Goal: Task Accomplishment & Management: Complete application form

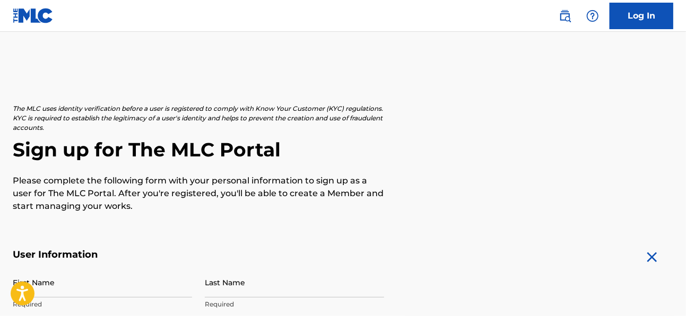
scroll to position [79, 0]
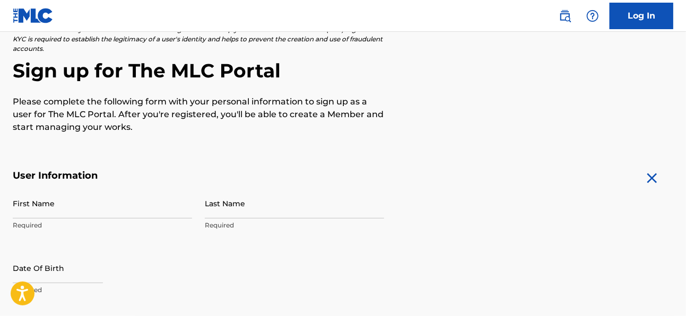
click at [106, 204] on input "First Name" at bounding box center [102, 203] width 179 height 30
type input "Tevin"
type input "White"
type input "[STREET_ADDRESS]"
type input "APT G"
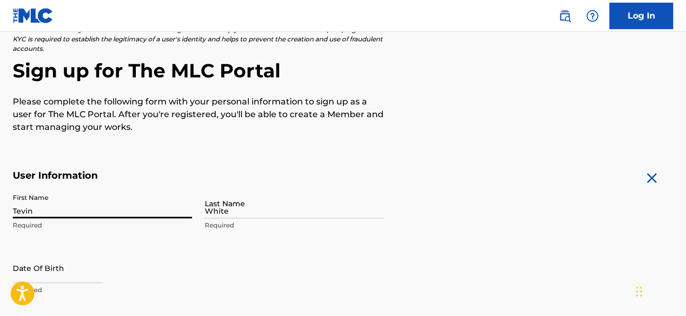
type input "[PERSON_NAME]"
type input "[GEOGRAPHIC_DATA]"
type input "CA"
type input "90241"
type input "1"
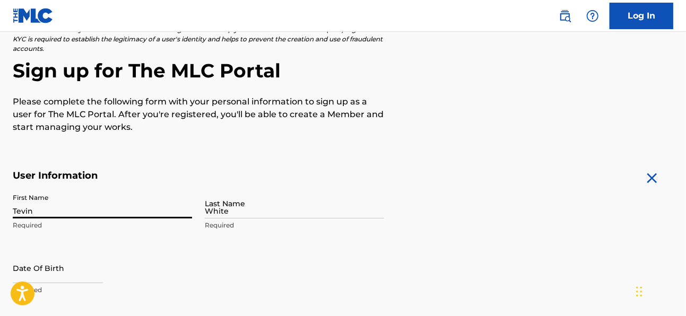
type input "562"
type input "2157375"
type input "[EMAIL_ADDRESS][DOMAIN_NAME]"
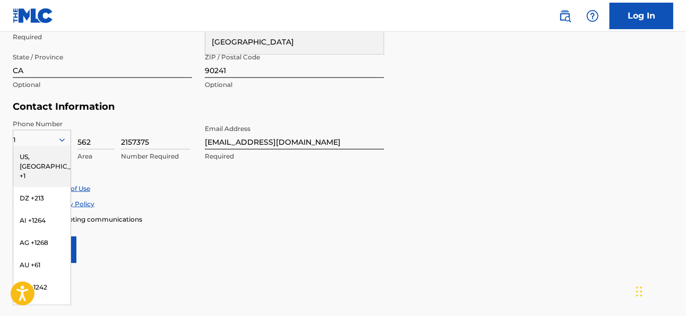
scroll to position [456, 0]
click at [46, 157] on div "US, [GEOGRAPHIC_DATA] +1" at bounding box center [41, 166] width 57 height 41
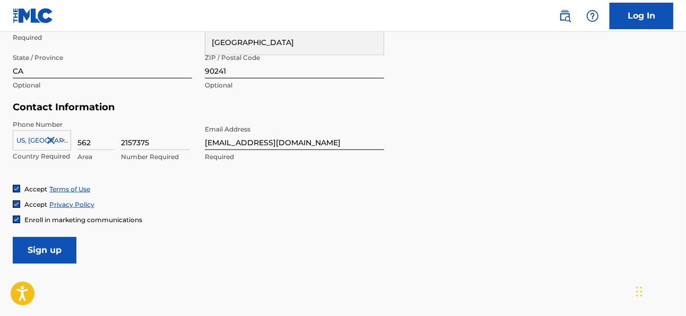
click at [175, 141] on input "2157375" at bounding box center [155, 135] width 69 height 30
type input "5451420"
click at [309, 144] on input "[EMAIL_ADDRESS][DOMAIN_NAME]" at bounding box center [294, 135] width 179 height 30
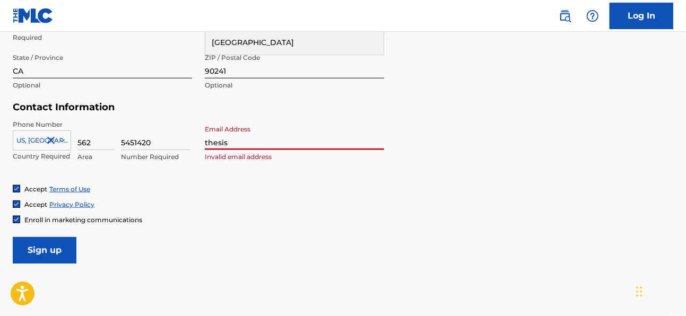
type input "[EMAIL_ADDRESS][DOMAIN_NAME]"
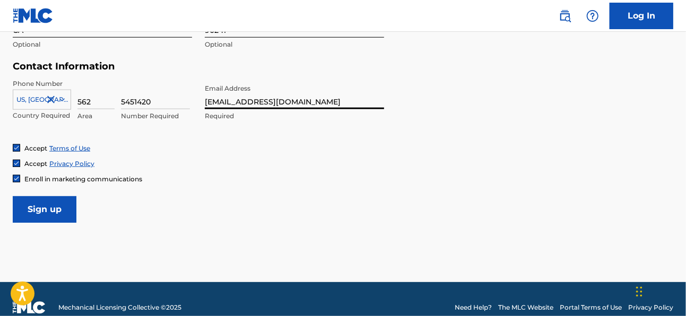
scroll to position [513, 0]
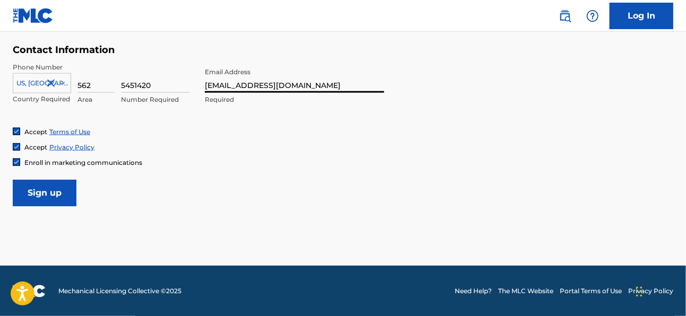
click at [67, 198] on input "Sign up" at bounding box center [45, 193] width 64 height 27
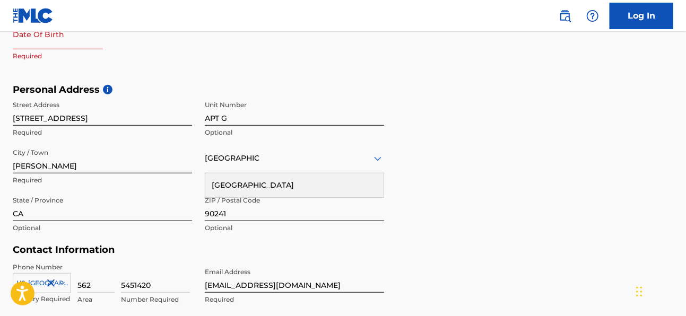
click at [82, 40] on input "text" at bounding box center [58, 34] width 90 height 30
select select "7"
select select "2025"
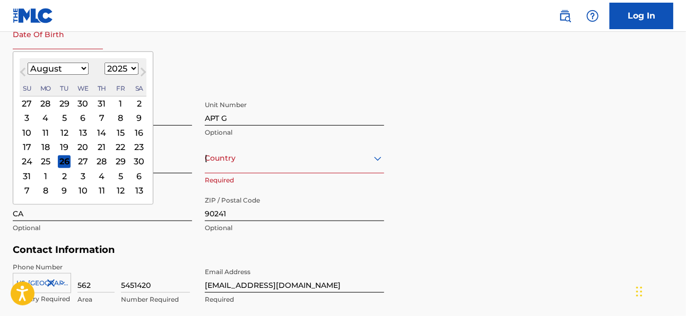
click at [83, 70] on select "January February March April May June July August September October November De…" at bounding box center [58, 69] width 61 height 12
select select "8"
click at [28, 63] on select "January February March April May June July August September October November De…" at bounding box center [58, 69] width 61 height 12
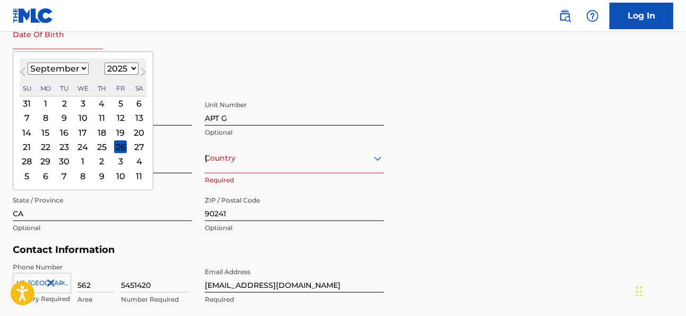
click at [128, 67] on select "1899 1900 1901 1902 1903 1904 1905 1906 1907 1908 1909 1910 1911 1912 1913 1914…" at bounding box center [122, 69] width 34 height 12
select select "1992"
click at [105, 63] on select "1899 1900 1901 1902 1903 1904 1905 1906 1907 1908 1909 1910 1911 1912 1913 1914…" at bounding box center [122, 69] width 34 height 12
click at [271, 152] on div "Country [GEOGRAPHIC_DATA]" at bounding box center [294, 158] width 179 height 30
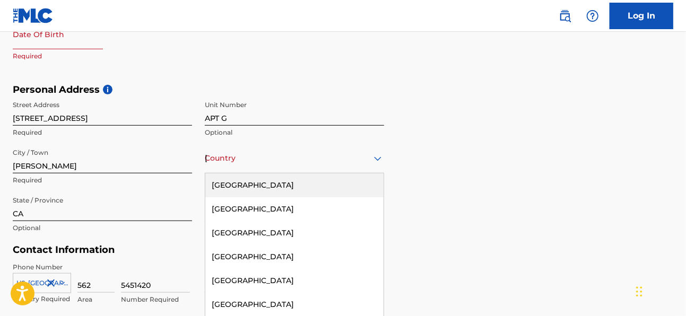
scroll to position [330, 0]
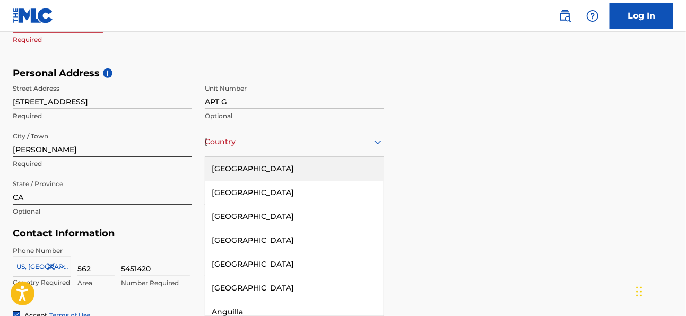
click at [273, 172] on div "[GEOGRAPHIC_DATA]" at bounding box center [294, 169] width 178 height 24
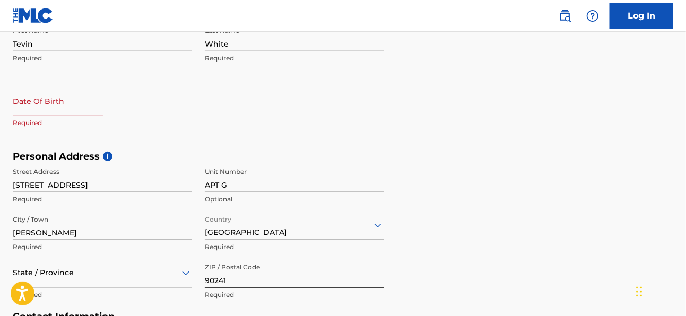
scroll to position [245, 0]
click at [54, 104] on input "text" at bounding box center [58, 102] width 90 height 30
select select "7"
select select "2025"
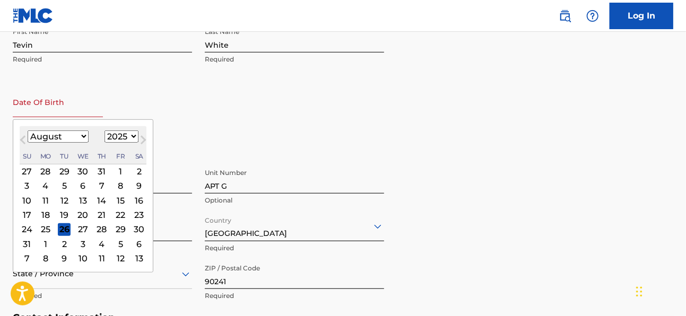
click at [135, 137] on button "Next Month" at bounding box center [143, 142] width 17 height 17
select select "8"
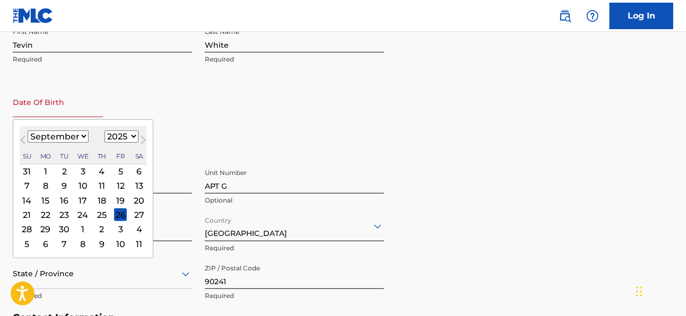
click at [117, 132] on select "1899 1900 1901 1902 1903 1904 1905 1906 1907 1908 1909 1910 1911 1912 1913 1914…" at bounding box center [122, 137] width 34 height 12
select select "1992"
click at [105, 131] on select "1899 1900 1901 1902 1903 1904 1905 1906 1907 1908 1909 1910 1911 1912 1913 1914…" at bounding box center [122, 137] width 34 height 12
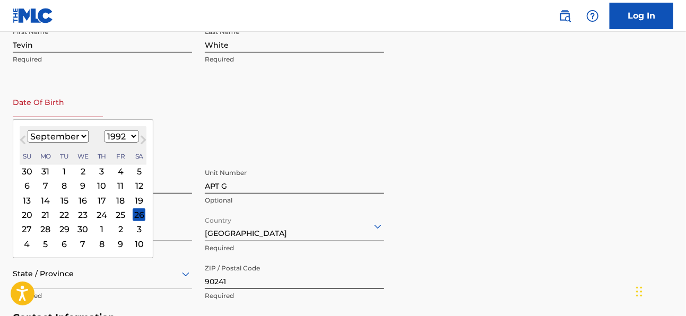
click at [64, 183] on div "8" at bounding box center [64, 186] width 13 height 13
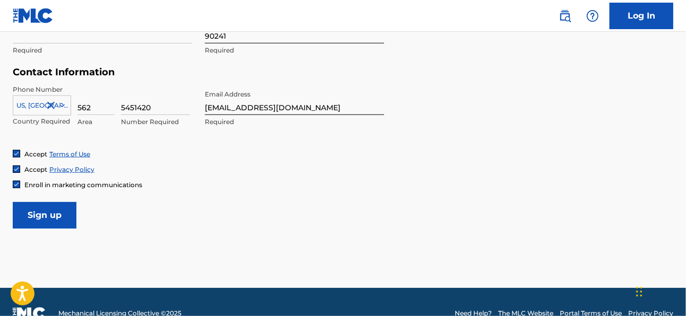
scroll to position [493, 0]
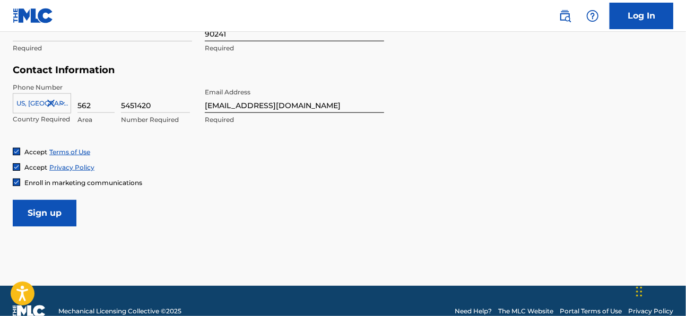
select select "8"
select select "1992"
click at [25, 214] on input "Sign up" at bounding box center [45, 213] width 64 height 27
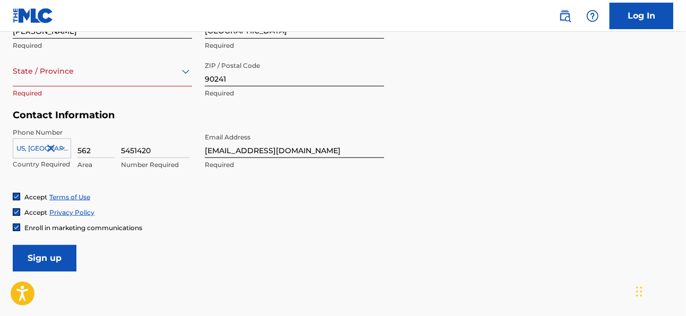
scroll to position [447, 0]
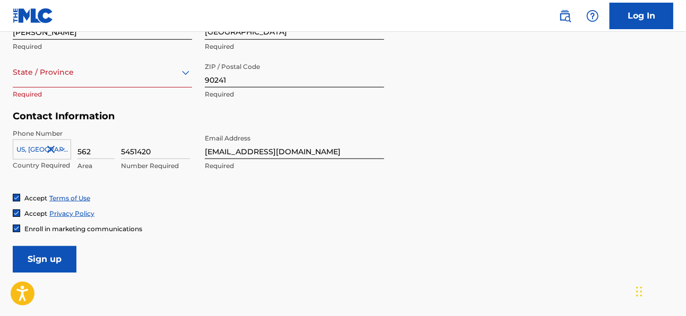
click at [166, 83] on div "State / Province" at bounding box center [102, 72] width 179 height 30
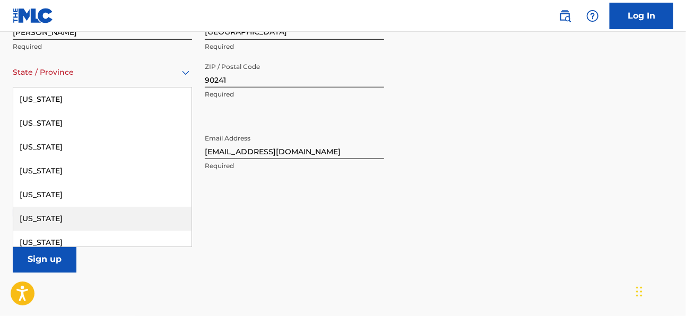
click at [76, 215] on div "[US_STATE]" at bounding box center [102, 219] width 178 height 24
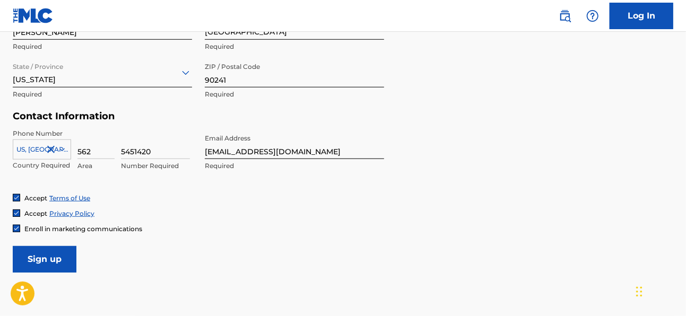
click at [48, 268] on input "Sign up" at bounding box center [45, 259] width 64 height 27
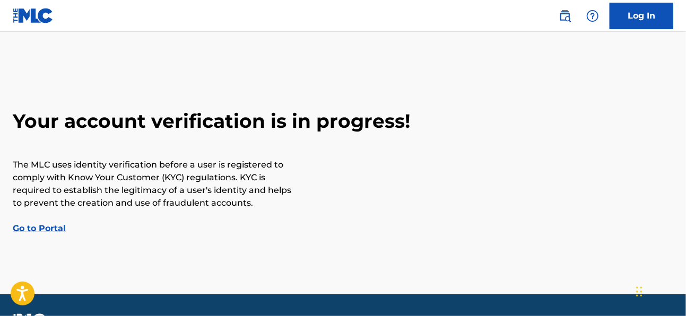
scroll to position [29, 0]
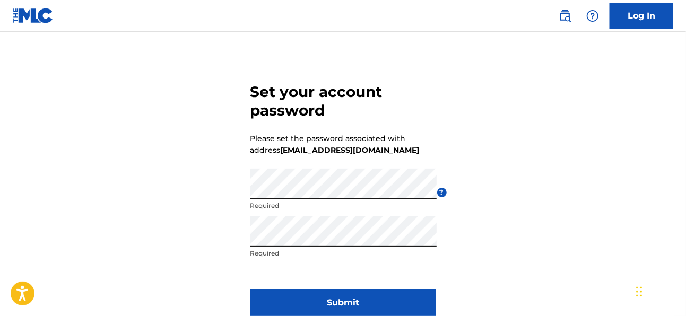
scroll to position [90, 0]
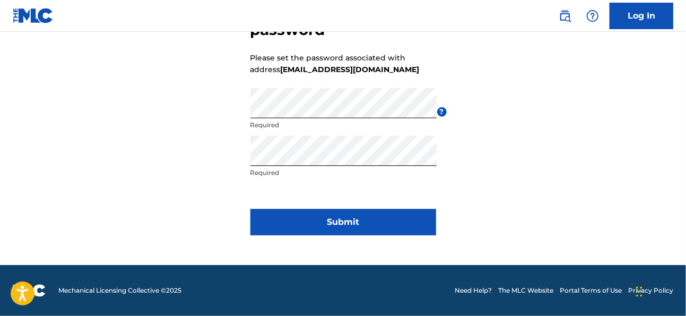
click at [408, 220] on button "Submit" at bounding box center [343, 222] width 186 height 27
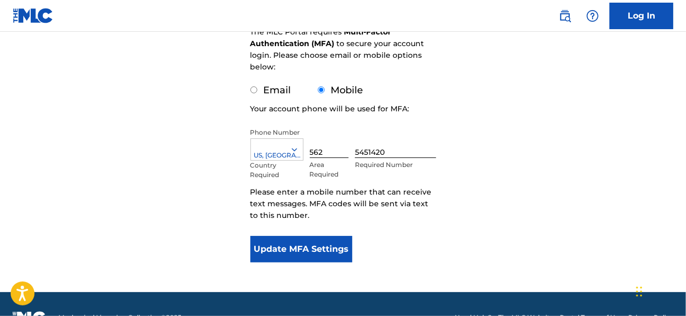
scroll to position [194, 0]
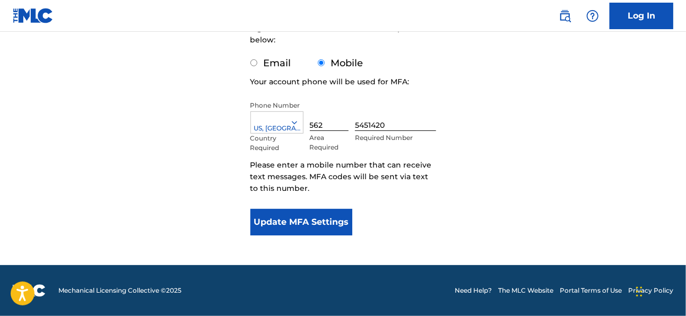
click at [335, 219] on button "Update MFA Settings" at bounding box center [301, 222] width 102 height 27
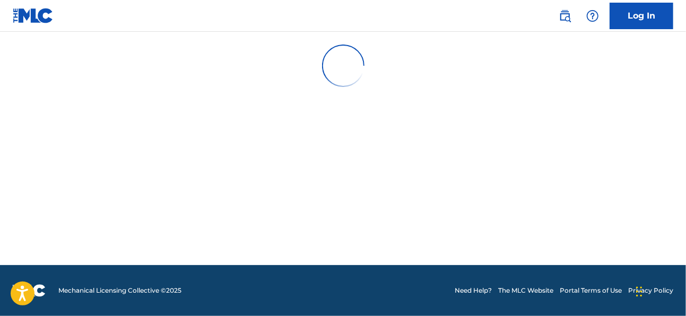
scroll to position [0, 0]
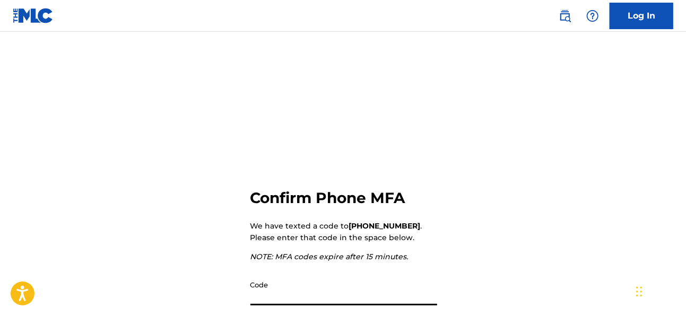
click at [344, 299] on input "Code" at bounding box center [343, 290] width 187 height 30
type input "853941"
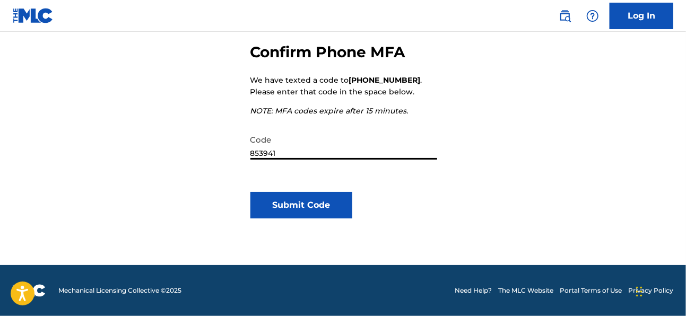
click at [266, 205] on button "Submit Code" at bounding box center [301, 205] width 102 height 27
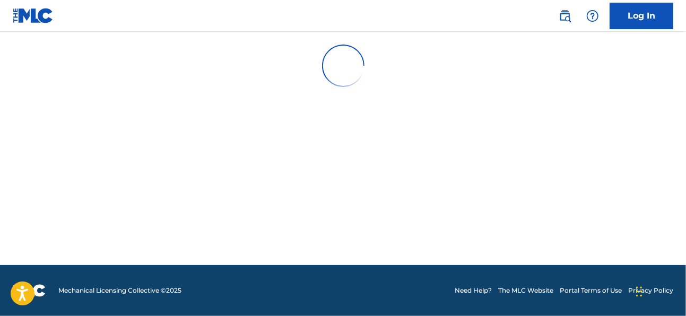
scroll to position [0, 0]
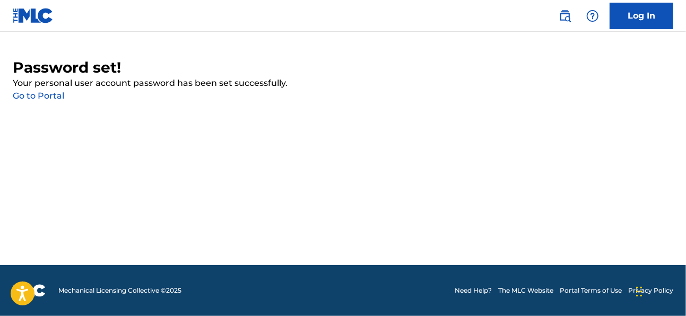
click at [57, 96] on link "Go to Portal" at bounding box center [38, 96] width 51 height 10
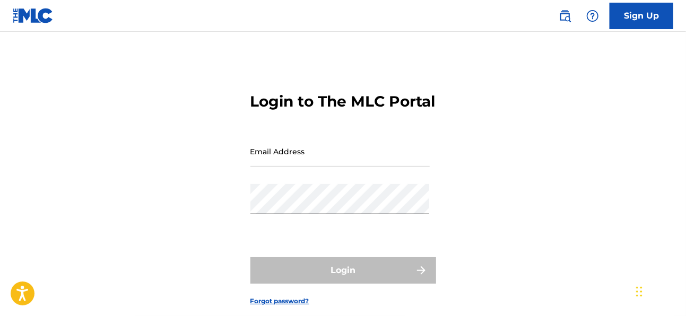
click at [351, 167] on input "Email Address" at bounding box center [339, 151] width 179 height 30
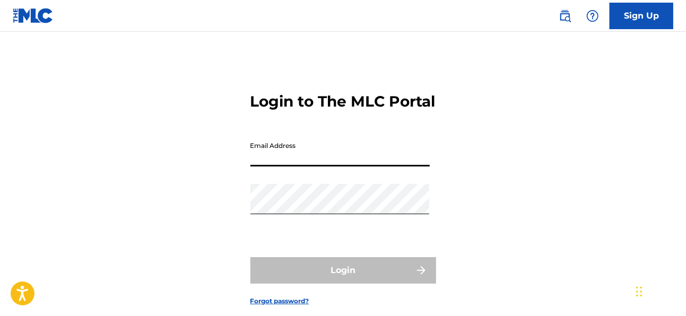
click at [331, 167] on input "Email Address" at bounding box center [339, 151] width 179 height 30
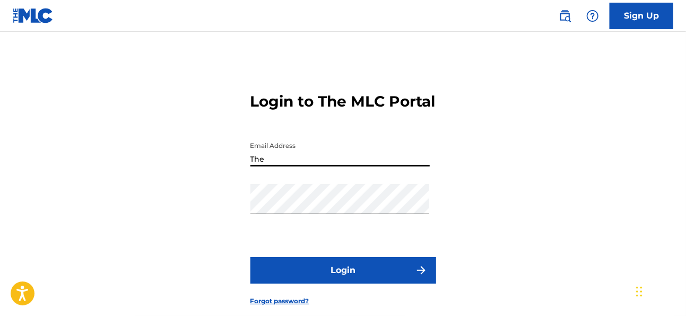
type input "[EMAIL_ADDRESS][DOMAIN_NAME]"
click at [385, 284] on button "Login" at bounding box center [343, 270] width 186 height 27
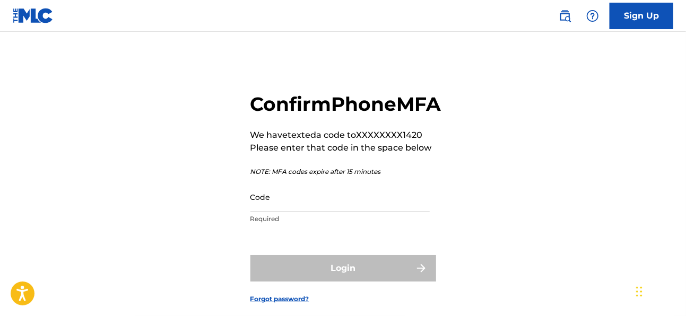
click at [347, 212] on input "Code" at bounding box center [339, 197] width 179 height 30
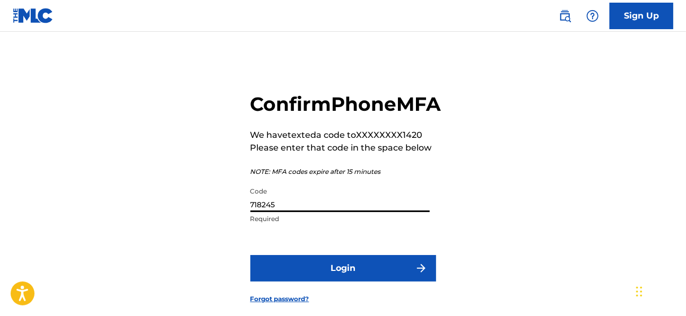
type input "718245"
click at [365, 282] on button "Login" at bounding box center [343, 268] width 186 height 27
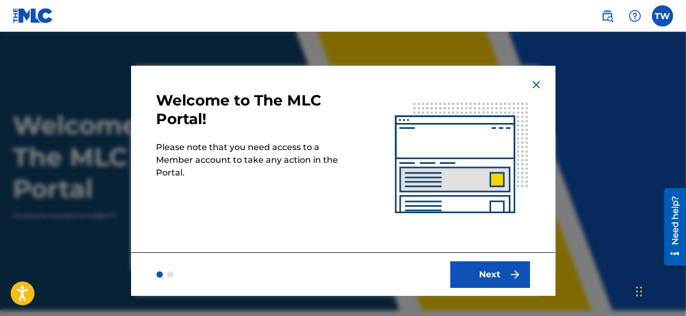
click at [509, 276] on img "submit" at bounding box center [515, 274] width 13 height 13
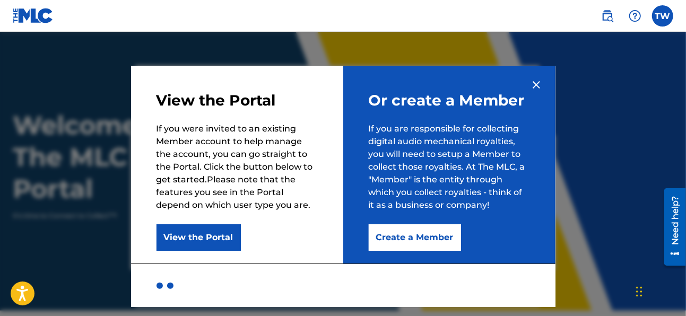
click at [451, 238] on button "Create a Member" at bounding box center [415, 237] width 92 height 27
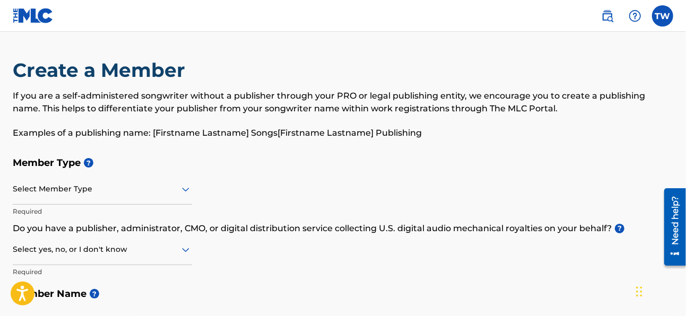
click at [185, 199] on div "Select Member Type" at bounding box center [102, 190] width 179 height 30
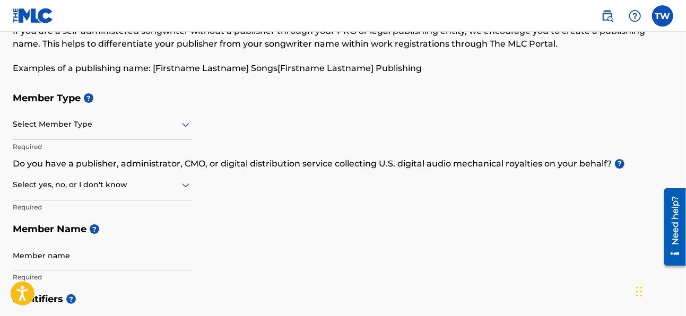
scroll to position [64, 0]
click at [177, 117] on div "Select Member Type" at bounding box center [102, 125] width 179 height 30
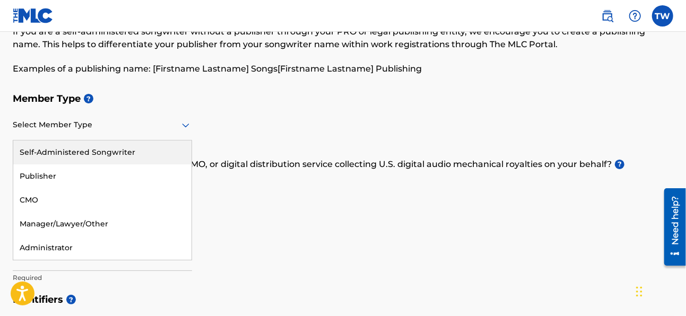
click at [128, 155] on div "Self-Administered Songwriter" at bounding box center [102, 153] width 178 height 24
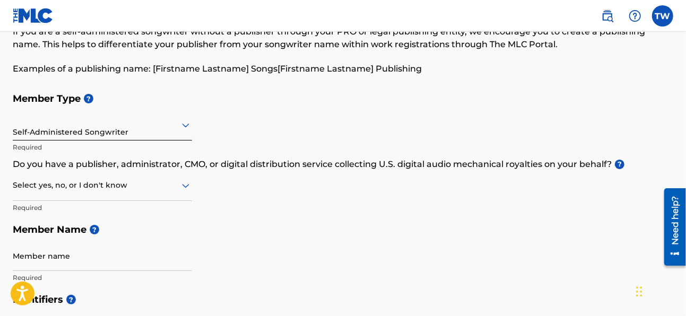
click at [188, 185] on icon at bounding box center [185, 186] width 7 height 4
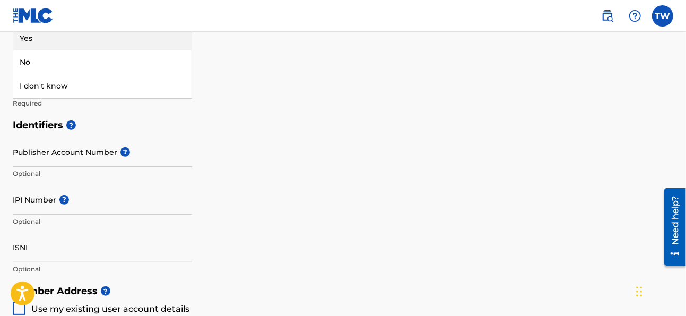
scroll to position [154, 0]
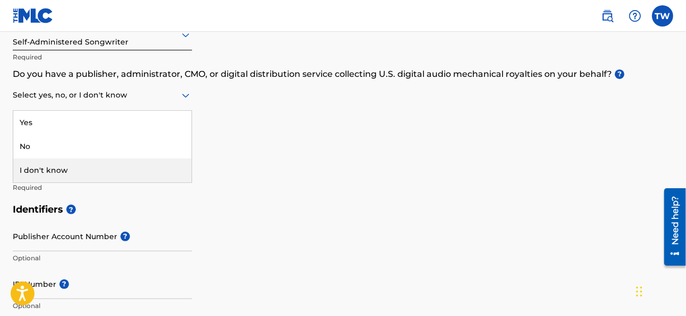
click at [151, 172] on div "I don't know" at bounding box center [102, 171] width 178 height 24
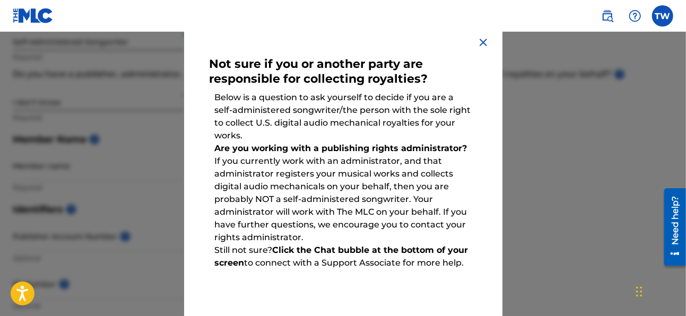
scroll to position [44, 0]
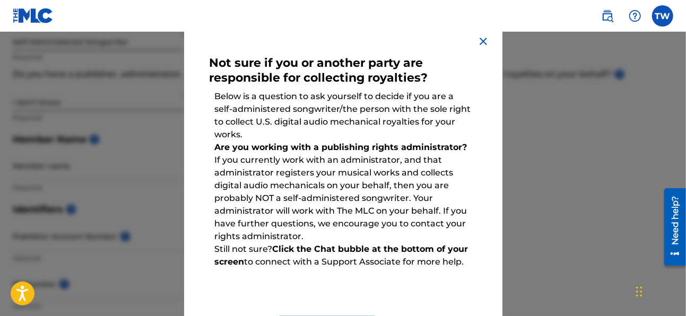
click at [482, 43] on img at bounding box center [483, 41] width 13 height 13
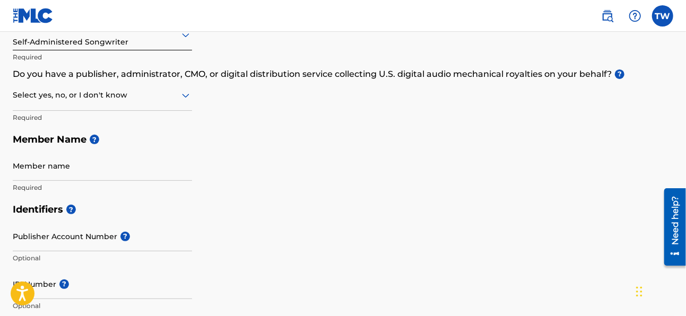
click at [144, 94] on div at bounding box center [102, 95] width 179 height 13
click at [130, 143] on div "No" at bounding box center [102, 147] width 178 height 24
click at [162, 172] on input "Member name" at bounding box center [102, 166] width 179 height 30
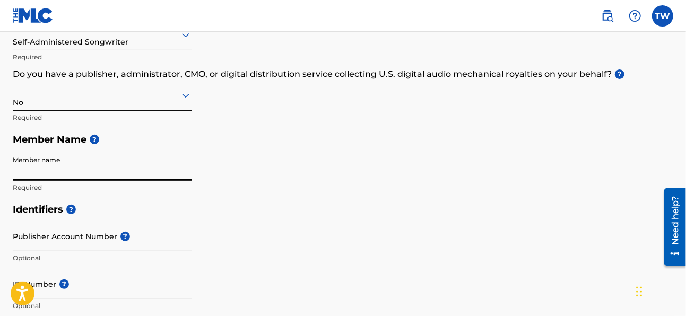
click at [148, 168] on input "Member name" at bounding box center [102, 166] width 179 height 30
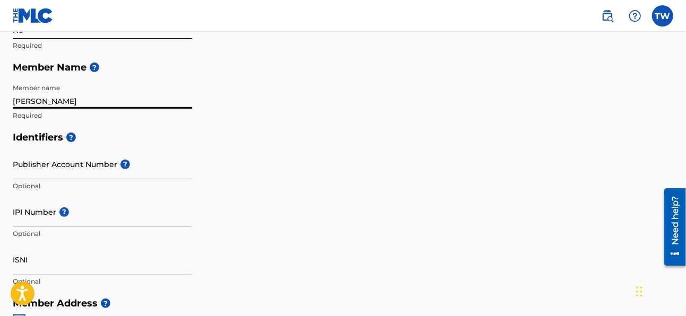
scroll to position [230, 0]
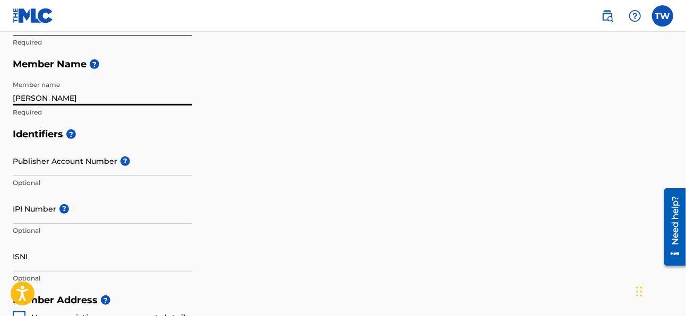
type input "Tevin White"
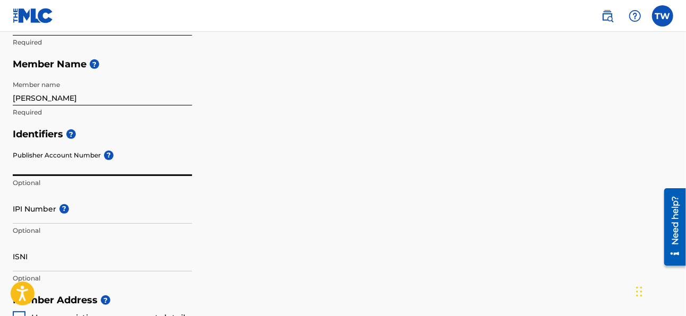
click at [86, 172] on input "Publisher Account Number ?" at bounding box center [102, 161] width 179 height 30
paste input "1308592740"
type input "1"
click at [109, 218] on input "IPI Number ?" at bounding box center [102, 209] width 179 height 30
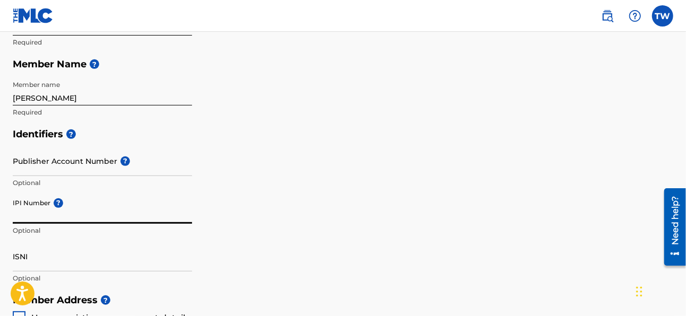
paste input "1308592740"
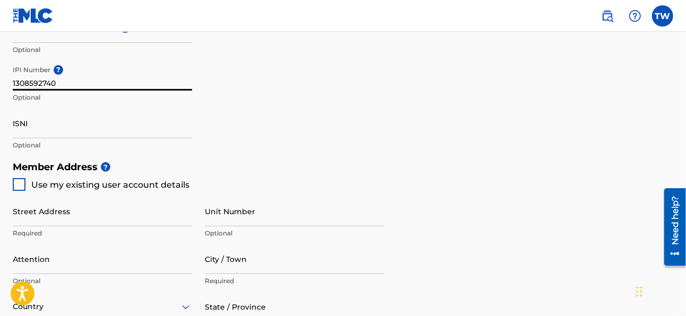
scroll to position [390, 0]
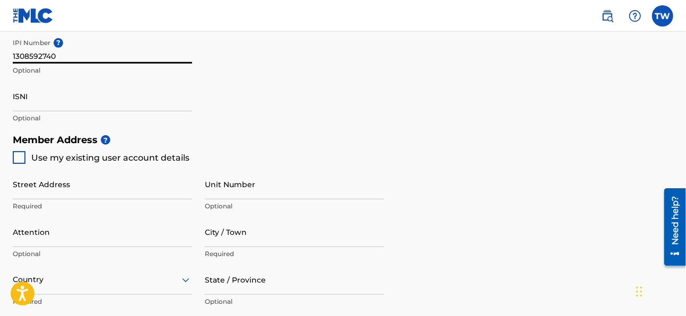
type input "1308592740"
click at [108, 188] on input "Street Address" at bounding box center [102, 184] width 179 height 30
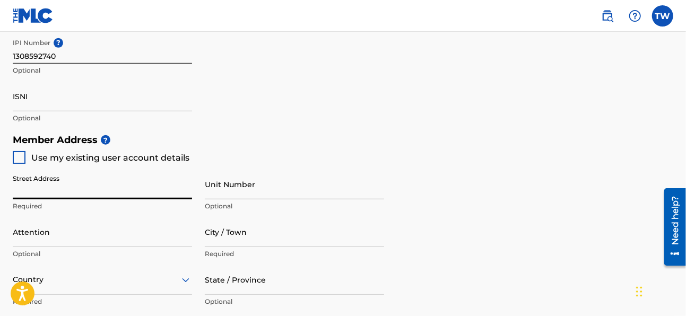
type input "[STREET_ADDRESS]"
type input "APT G"
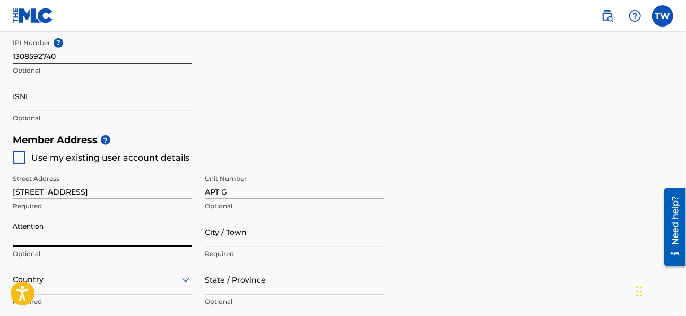
click at [146, 229] on input "Attention" at bounding box center [102, 232] width 179 height 30
click at [438, 87] on div "Identifiers ? Publisher Account Number ? Optional IPI Number ? 1308592740 Optio…" at bounding box center [343, 46] width 661 height 166
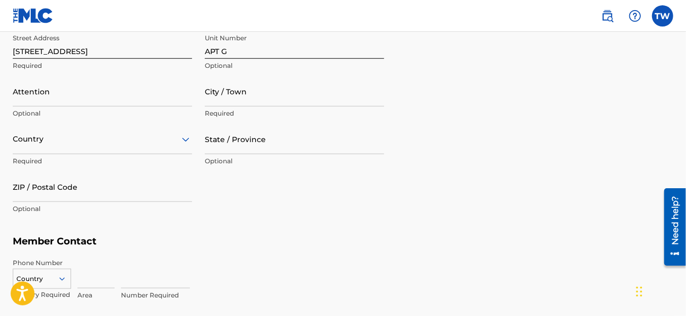
scroll to position [531, 0]
click at [170, 141] on div at bounding box center [102, 138] width 179 height 13
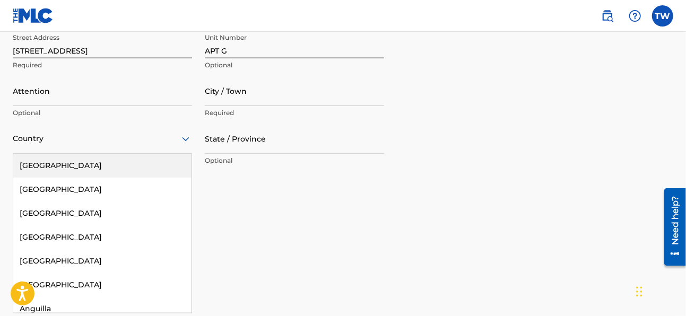
click at [64, 170] on div "[GEOGRAPHIC_DATA]" at bounding box center [102, 166] width 178 height 24
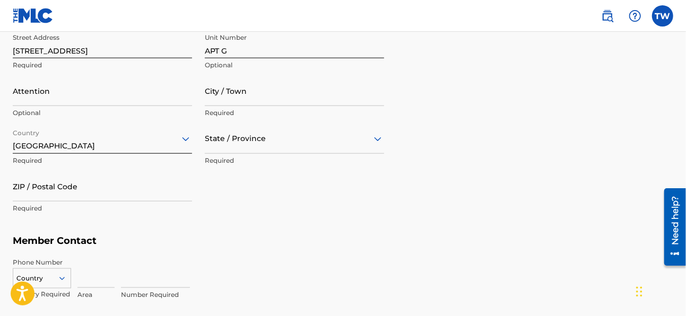
click at [256, 98] on input "City / Town" at bounding box center [294, 91] width 179 height 30
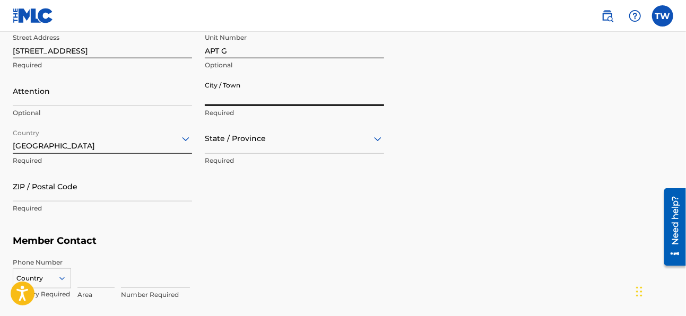
type input "[PERSON_NAME]"
type input "Tevin White"
type input "[GEOGRAPHIC_DATA]"
type input "CA"
type input "90241"
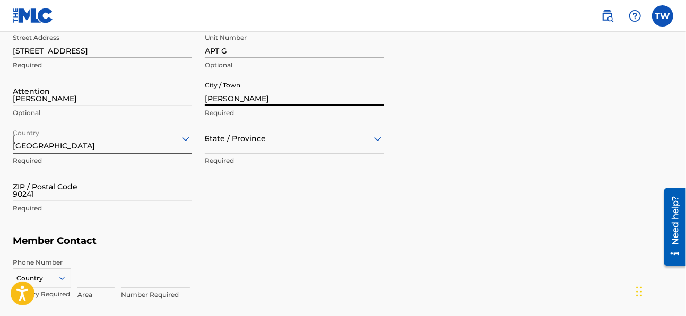
type input "1"
type input "562"
type input "2157375"
type input "[EMAIL_ADDRESS][DOMAIN_NAME]"
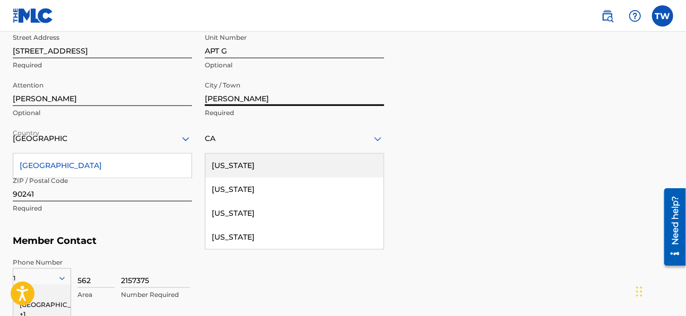
scroll to position [658, 0]
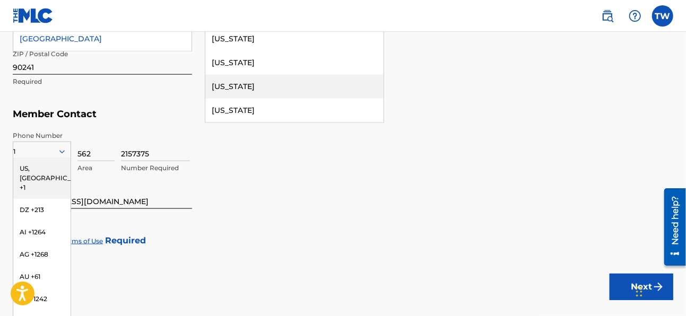
click at [51, 170] on div "US, [GEOGRAPHIC_DATA] +1" at bounding box center [41, 178] width 57 height 41
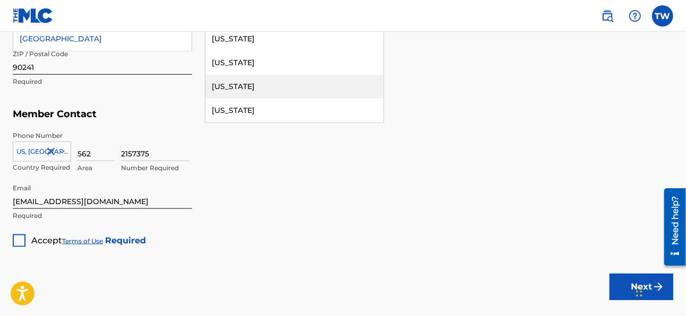
click at [141, 155] on input "2157375" at bounding box center [155, 146] width 69 height 30
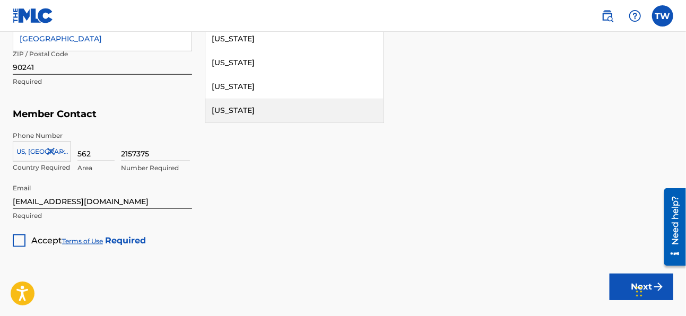
type input "5451420"
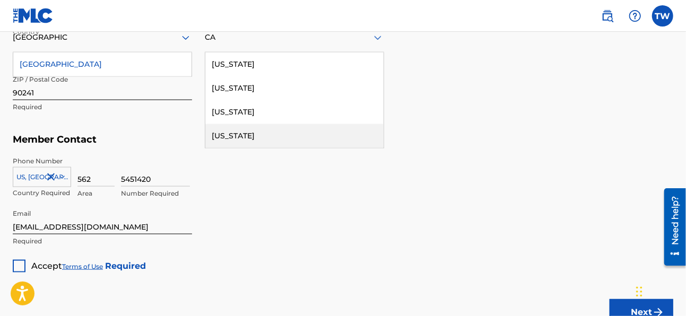
scroll to position [632, 0]
click at [155, 226] on input "[EMAIL_ADDRESS][DOMAIN_NAME]" at bounding box center [102, 220] width 179 height 30
type input "[EMAIL_ADDRESS][DOMAIN_NAME]"
click at [21, 263] on div at bounding box center [19, 267] width 13 height 13
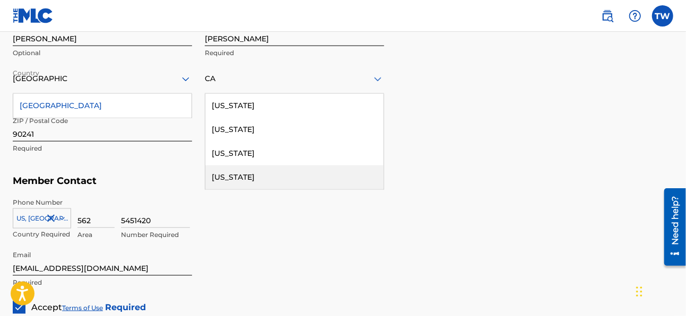
scroll to position [590, 0]
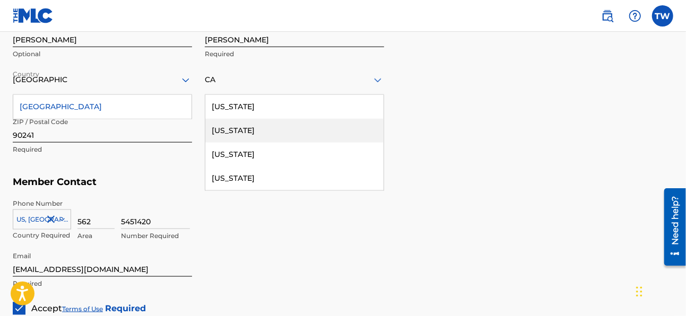
click at [231, 131] on div "[US_STATE]" at bounding box center [294, 131] width 178 height 24
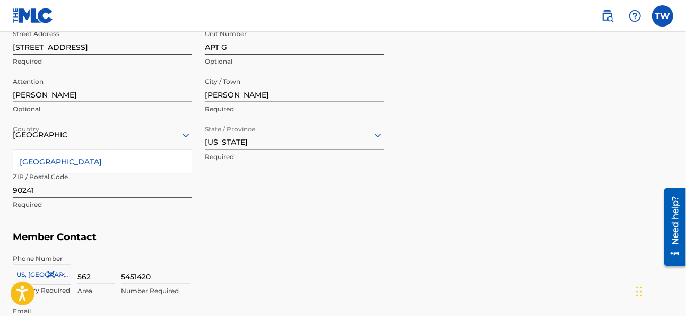
scroll to position [534, 0]
click at [154, 157] on div "[GEOGRAPHIC_DATA]" at bounding box center [102, 163] width 178 height 24
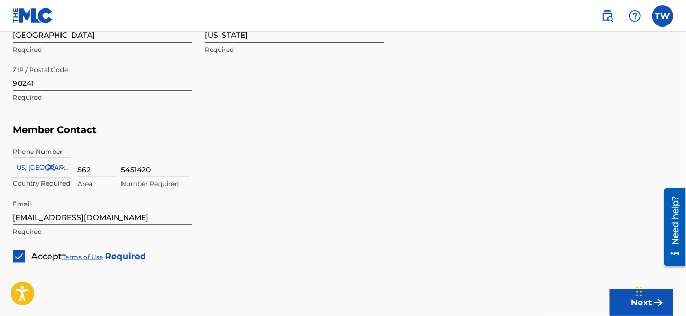
scroll to position [719, 0]
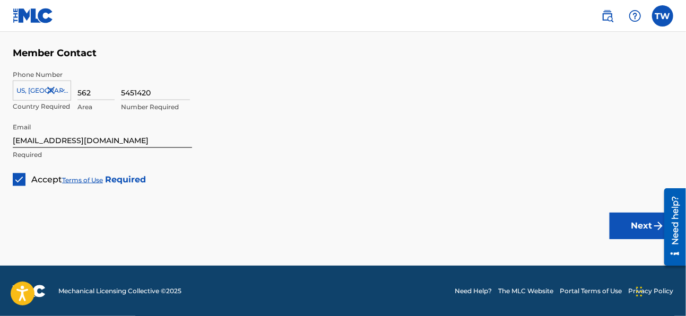
click at [626, 226] on button "Next" at bounding box center [642, 226] width 64 height 27
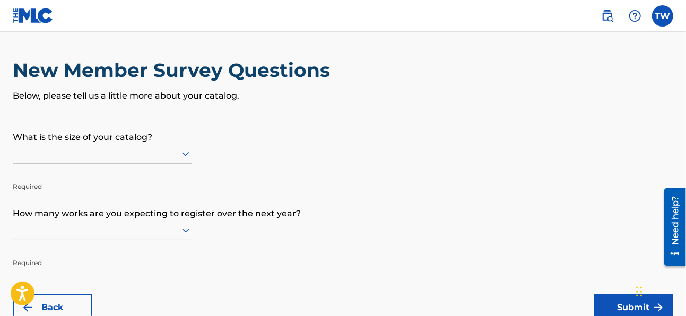
click at [183, 157] on icon at bounding box center [185, 154] width 13 height 13
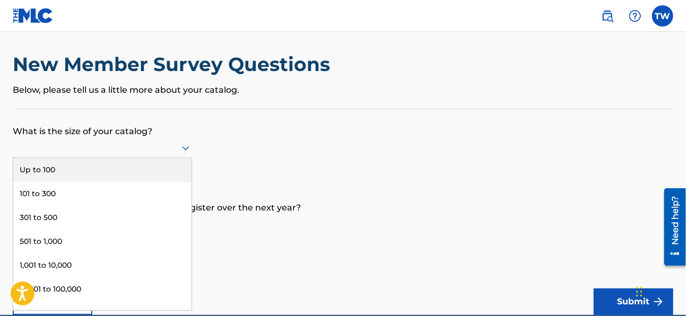
scroll to position [7, 0]
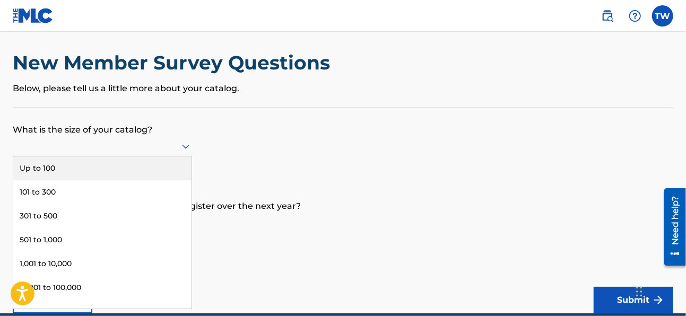
click at [149, 165] on div "Up to 100" at bounding box center [102, 169] width 178 height 24
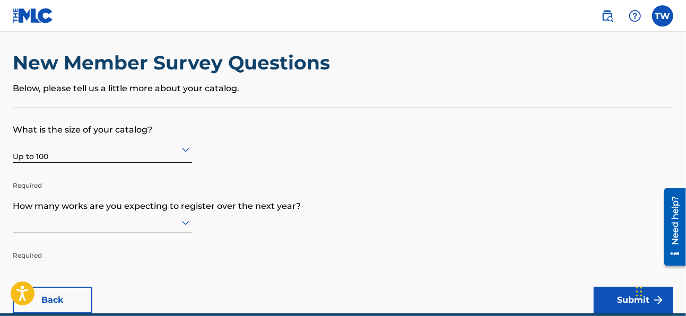
scroll to position [55, 0]
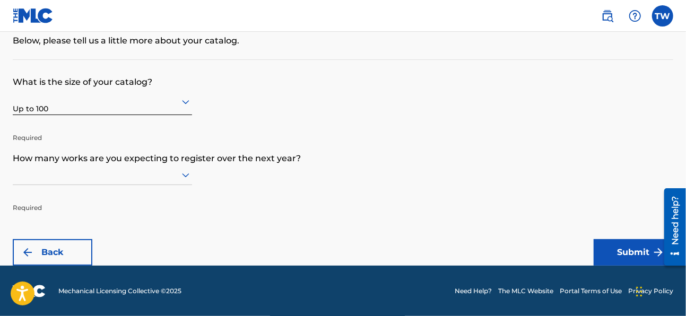
click at [186, 172] on icon at bounding box center [185, 175] width 13 height 13
click at [123, 219] on div "101 to 300" at bounding box center [102, 217] width 178 height 24
click at [150, 237] on form "What is the size of your catalog? Up to 100 Required How many works are you exp…" at bounding box center [343, 163] width 661 height 206
click at [155, 226] on form "What is the size of your catalog? Up to 100 Required How many works are you exp…" at bounding box center [343, 163] width 661 height 206
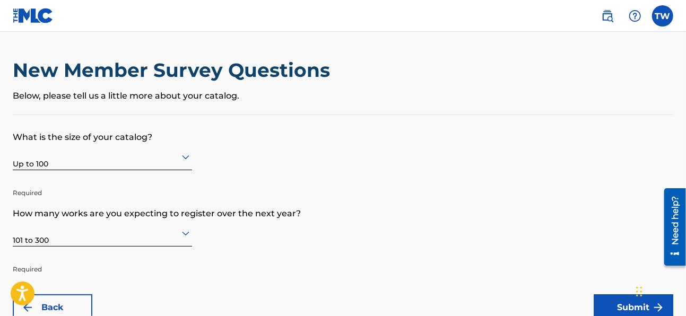
scroll to position [55, 0]
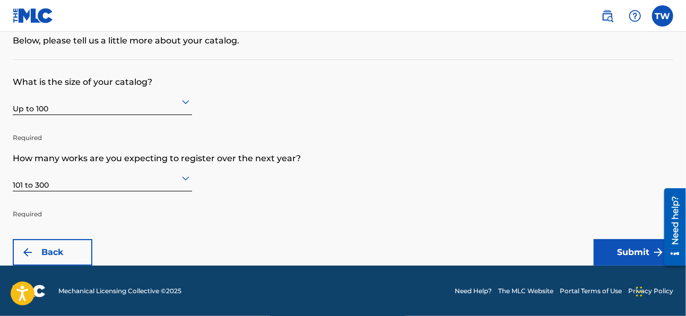
click at [603, 246] on button "Submit" at bounding box center [634, 252] width 80 height 27
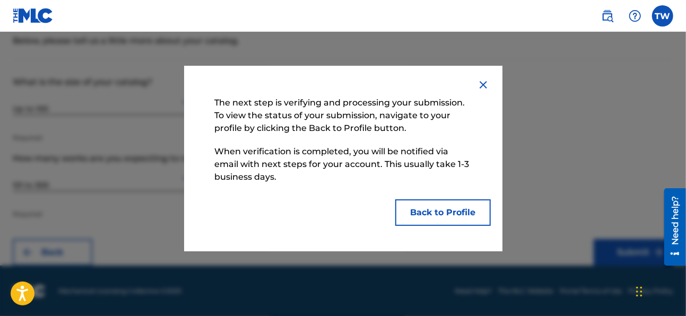
click at [441, 214] on button "Back to Profile" at bounding box center [443, 213] width 96 height 27
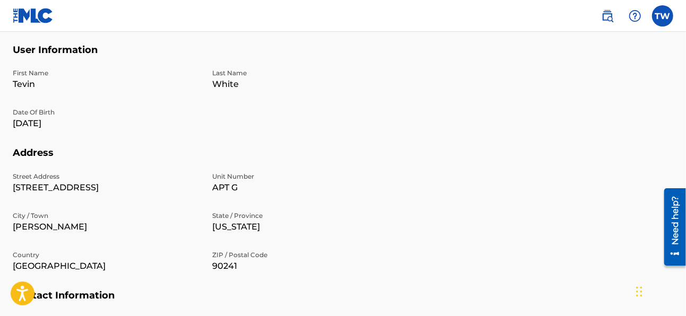
scroll to position [285, 0]
